Goal: Task Accomplishment & Management: Manage account settings

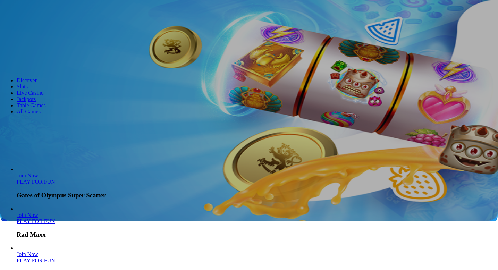
scroll to position [50, 0]
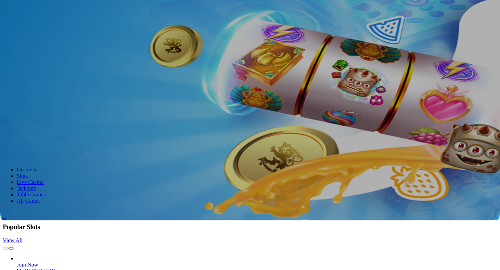
type input "**********"
click at [21, 97] on button "Log In" at bounding box center [12, 93] width 18 height 7
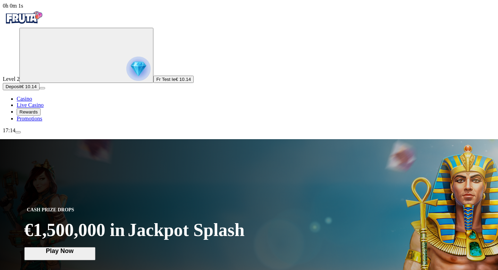
click at [40, 90] on button "Deposit € 10.14" at bounding box center [21, 86] width 37 height 7
